Goal: Task Accomplishment & Management: Manage account settings

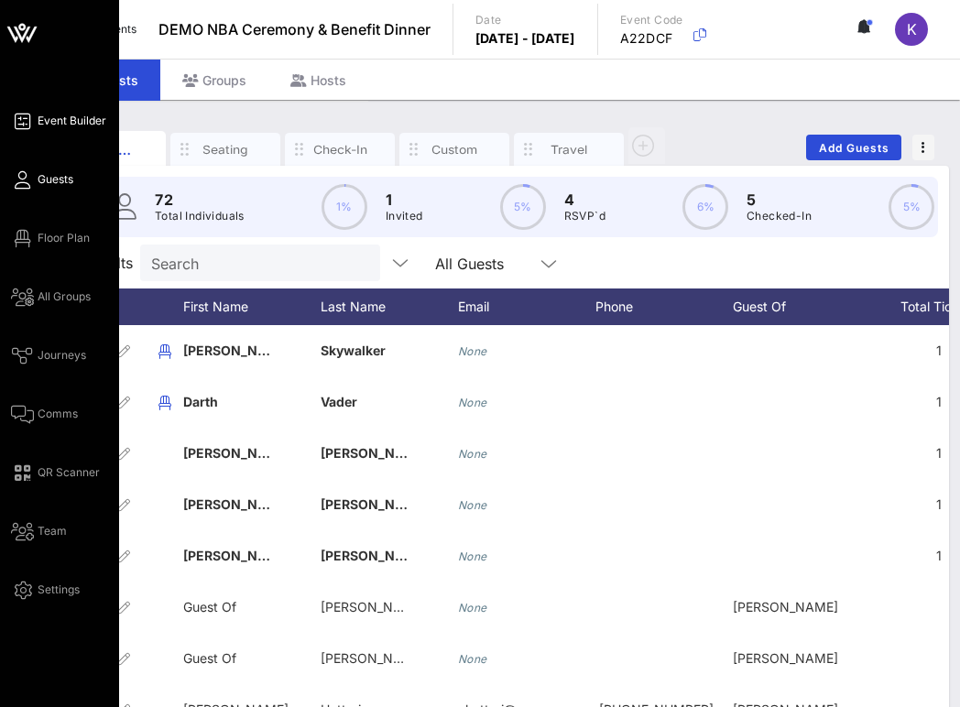
click at [20, 123] on icon at bounding box center [22, 121] width 23 height 3
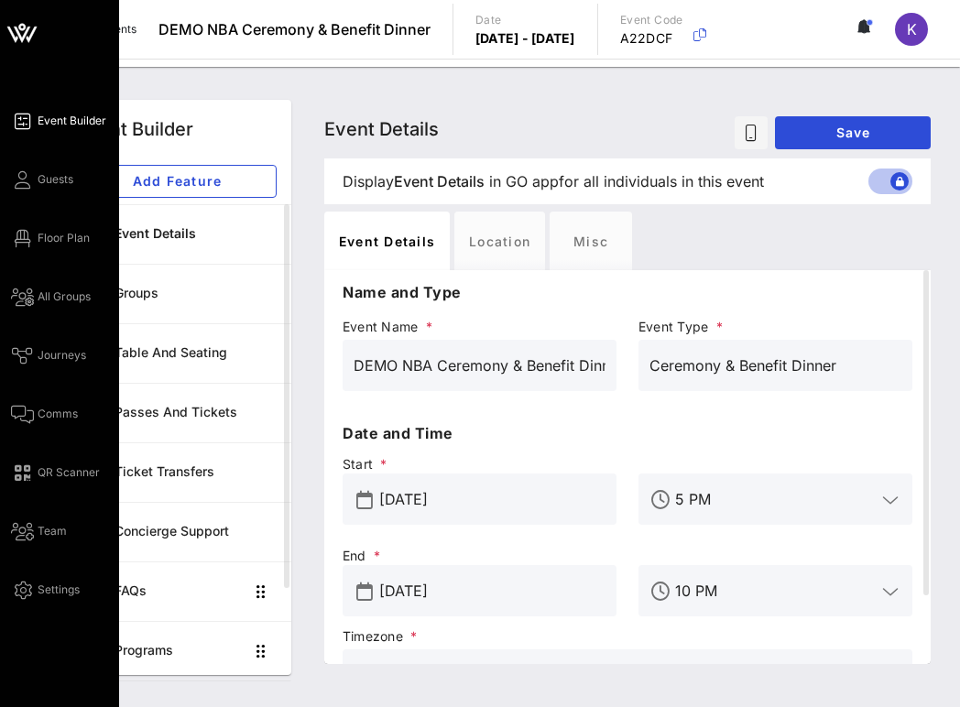
click at [30, 118] on link "Event Builder" at bounding box center [58, 121] width 95 height 22
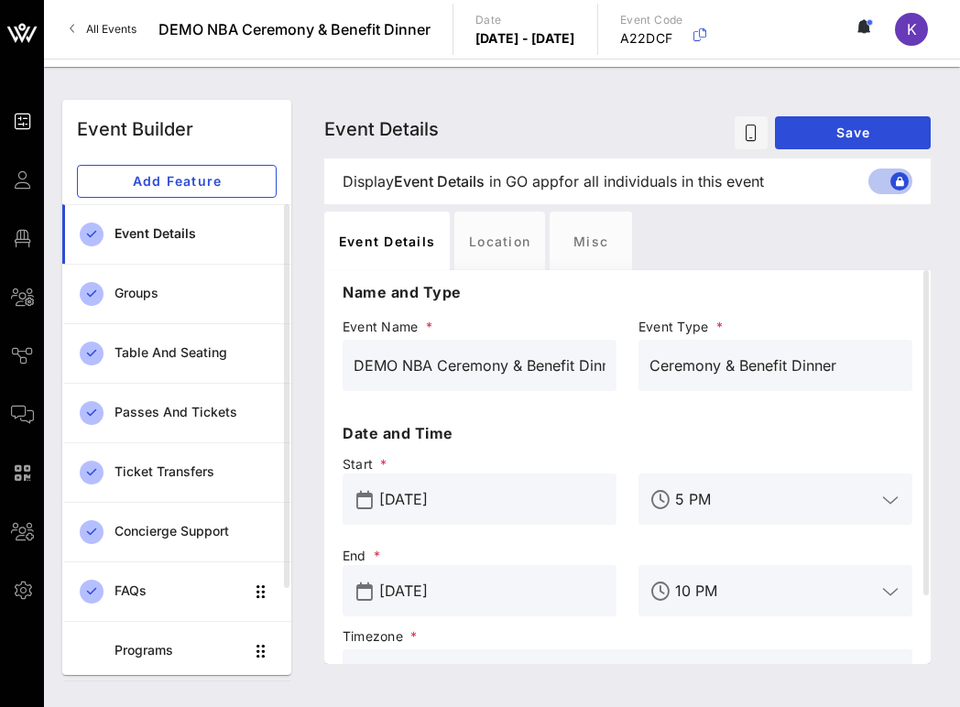
click at [75, 25] on link "All Events" at bounding box center [103, 29] width 89 height 29
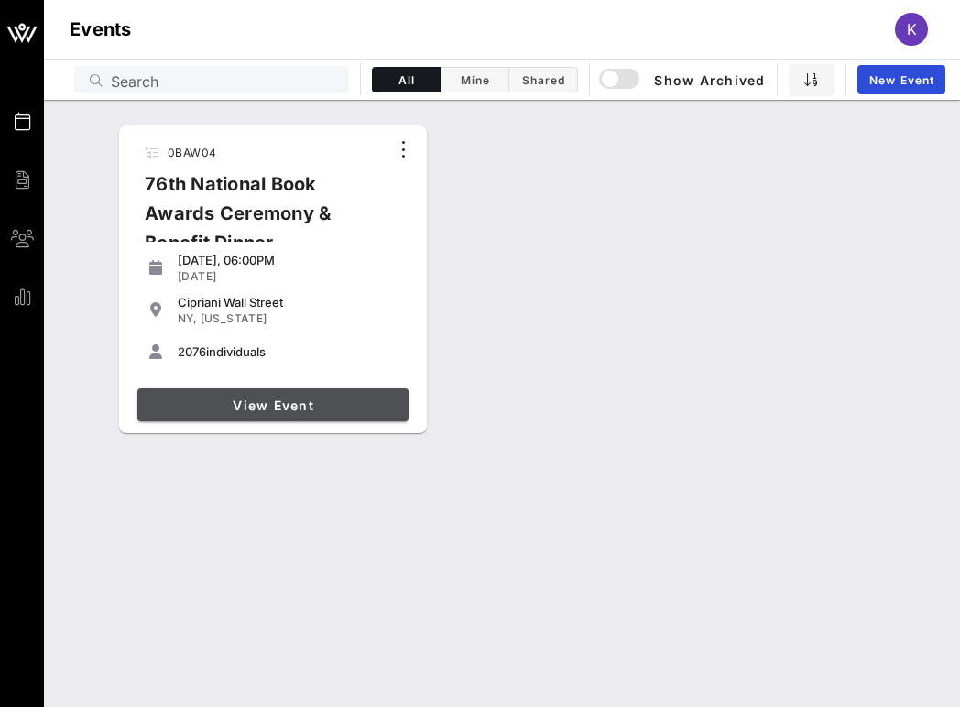
click at [219, 405] on span "View Event" at bounding box center [273, 406] width 257 height 16
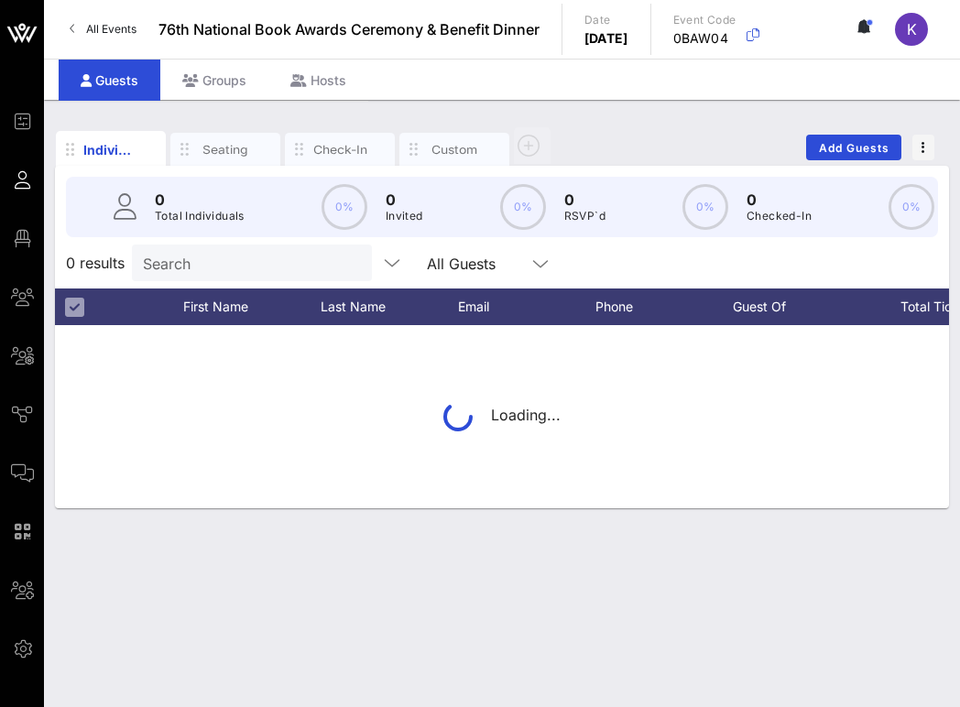
click at [168, 266] on div "Search" at bounding box center [252, 263] width 240 height 37
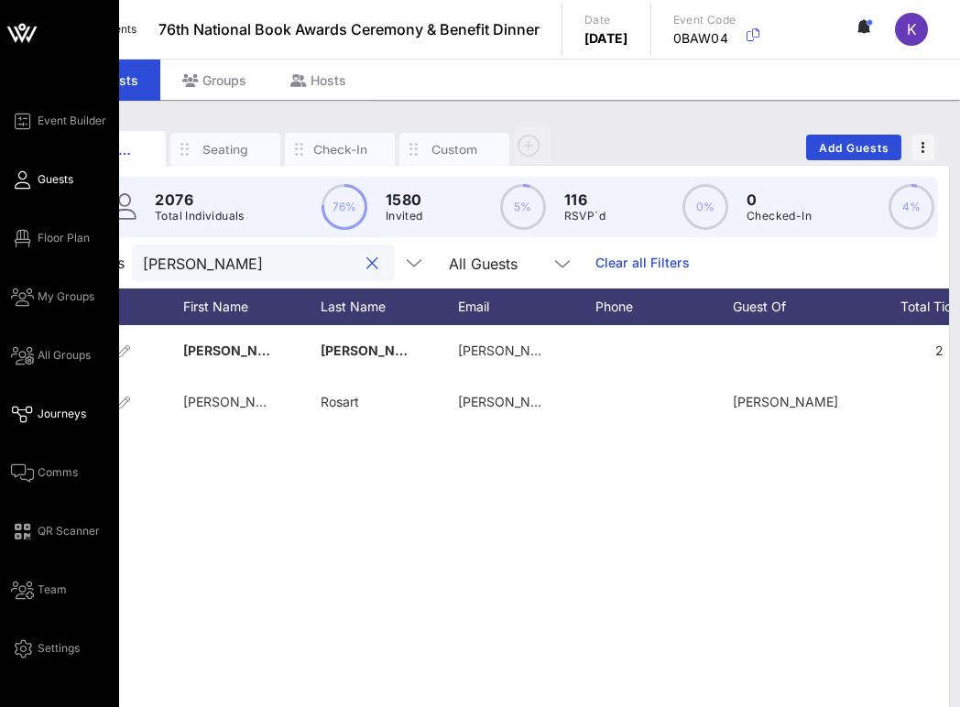
type input "[PERSON_NAME]"
